Goal: Task Accomplishment & Management: Manage account settings

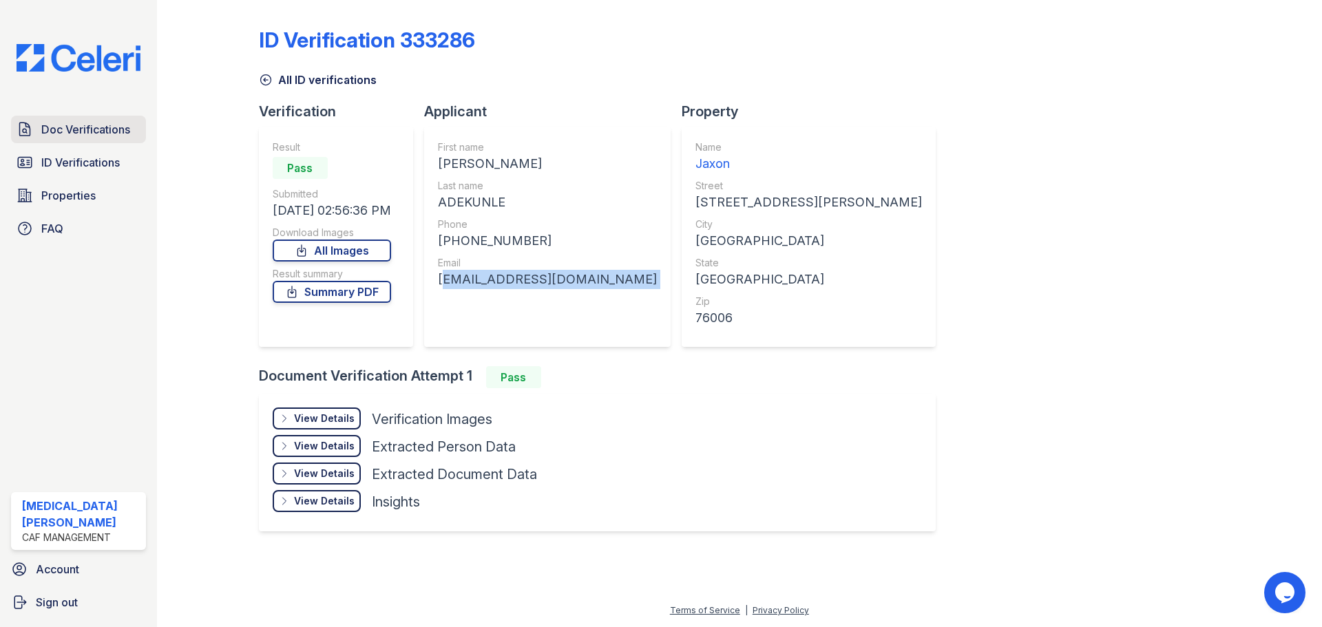
drag, startPoint x: 0, startPoint y: 0, endPoint x: 101, endPoint y: 142, distance: 173.9
click at [101, 142] on link "Doc Verifications" at bounding box center [78, 130] width 135 height 28
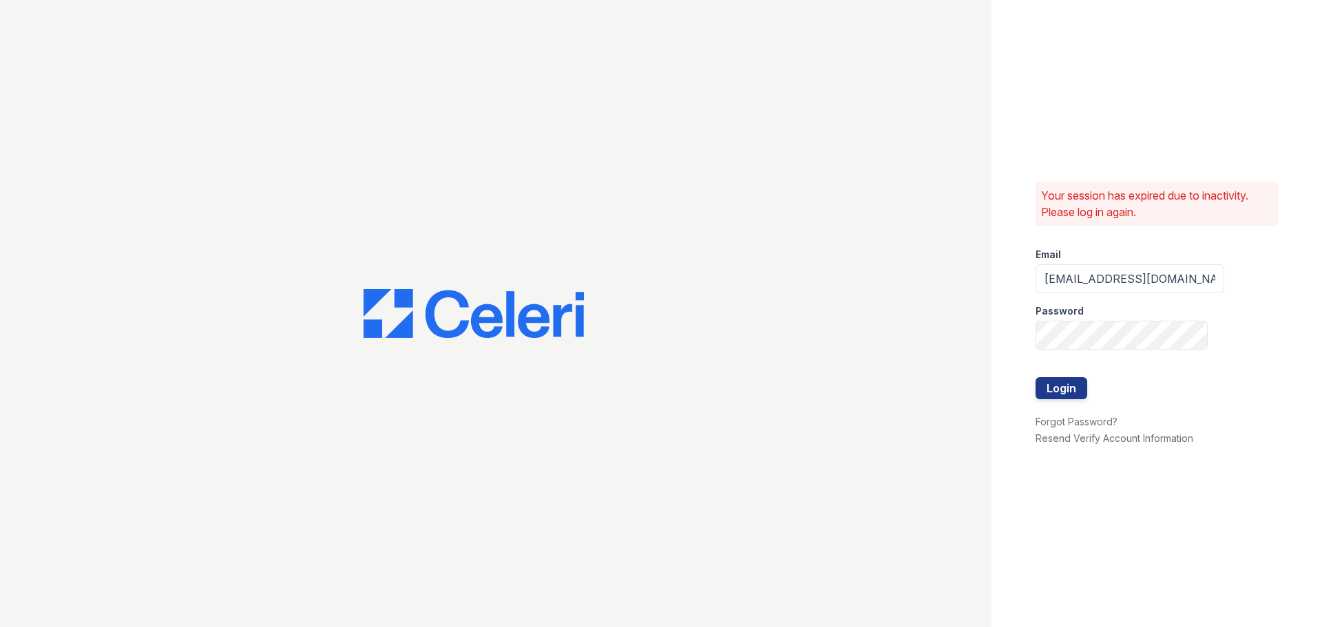
click at [1054, 376] on div at bounding box center [1130, 364] width 189 height 28
click at [1068, 391] on button "Login" at bounding box center [1062, 388] width 52 height 22
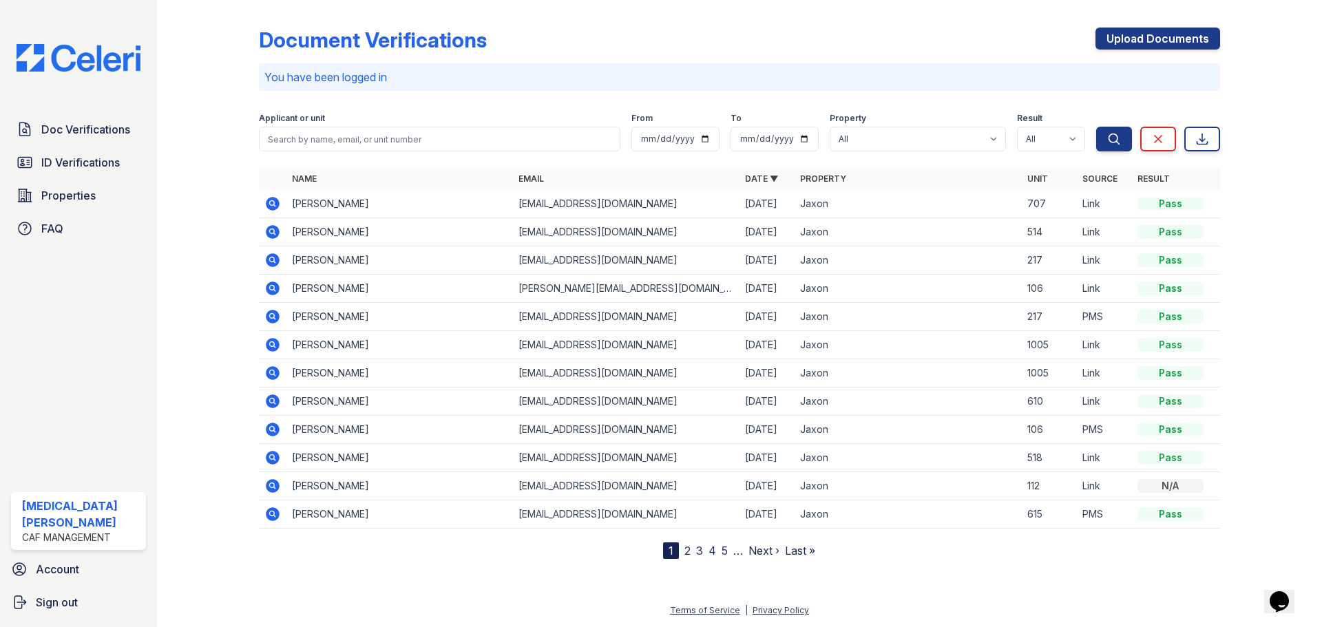
click at [207, 44] on div at bounding box center [219, 283] width 80 height 554
click at [54, 128] on span "Doc Verifications" at bounding box center [85, 129] width 89 height 17
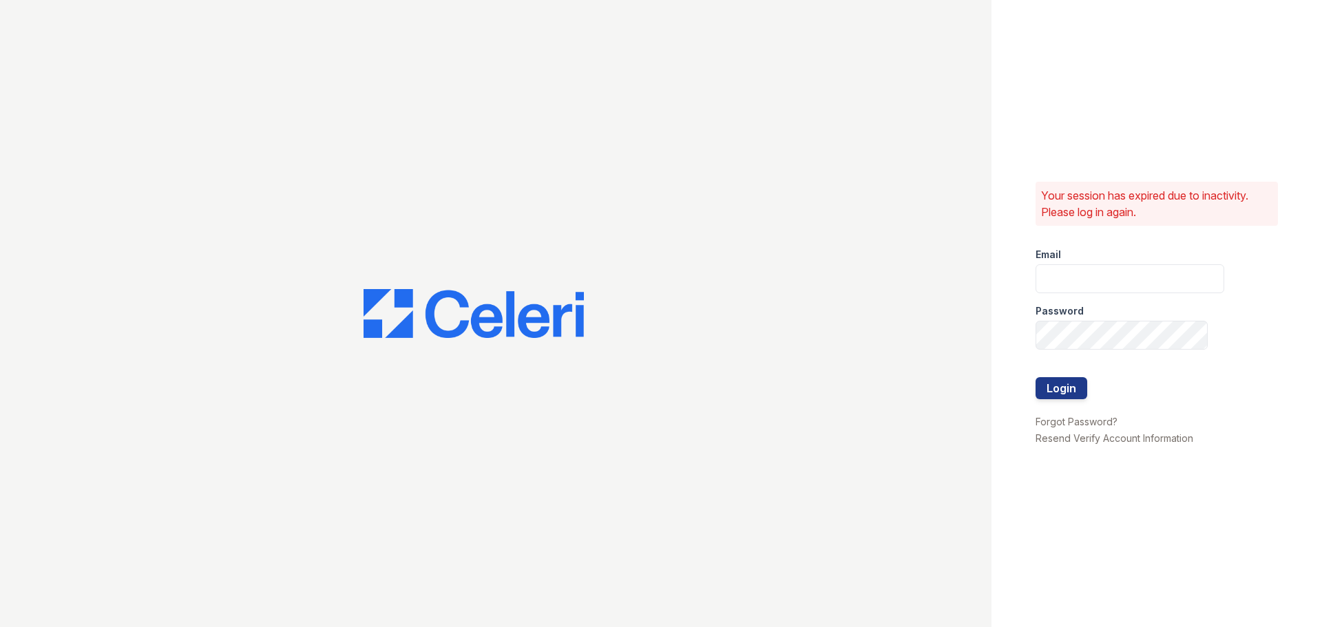
type input "[EMAIL_ADDRESS][DOMAIN_NAME]"
click at [1057, 385] on button "Login" at bounding box center [1062, 388] width 52 height 22
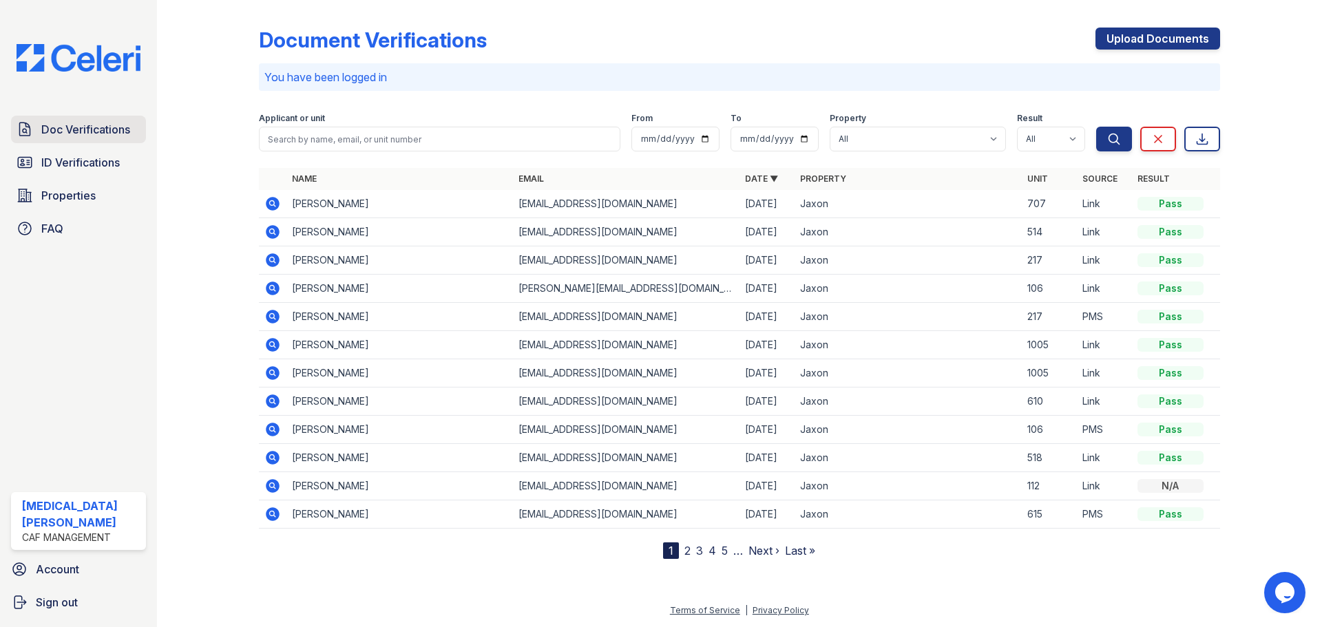
click at [86, 129] on span "Doc Verifications" at bounding box center [85, 129] width 89 height 17
